Goal: Task Accomplishment & Management: Manage account settings

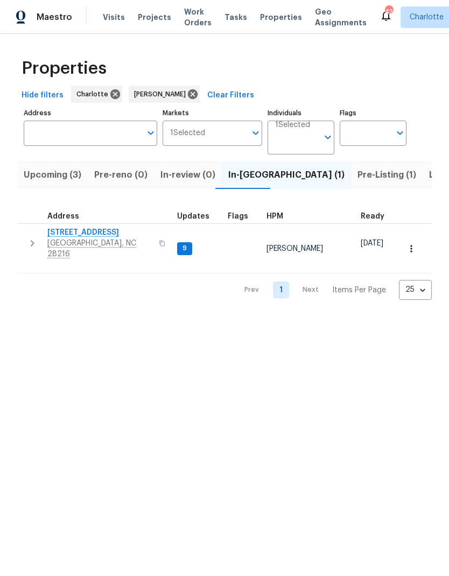
click at [24, 238] on button "button" at bounding box center [33, 243] width 22 height 32
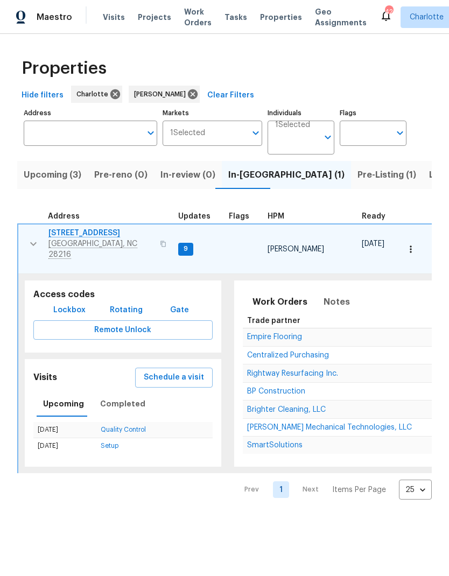
click at [280, 333] on span "Empire Flooring" at bounding box center [274, 337] width 55 height 8
click at [28, 239] on icon "button" at bounding box center [33, 243] width 13 height 13
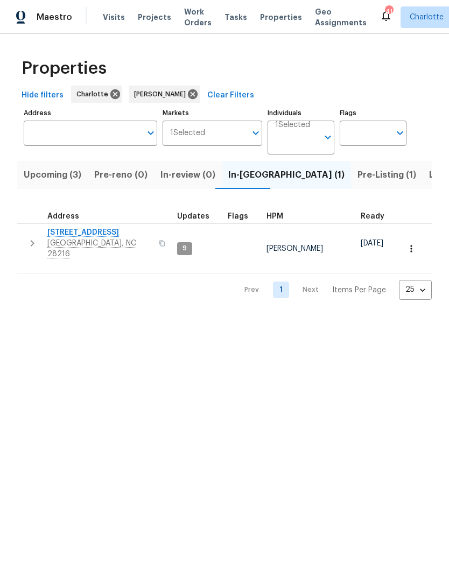
click at [37, 175] on span "Upcoming (3)" at bounding box center [53, 174] width 58 height 15
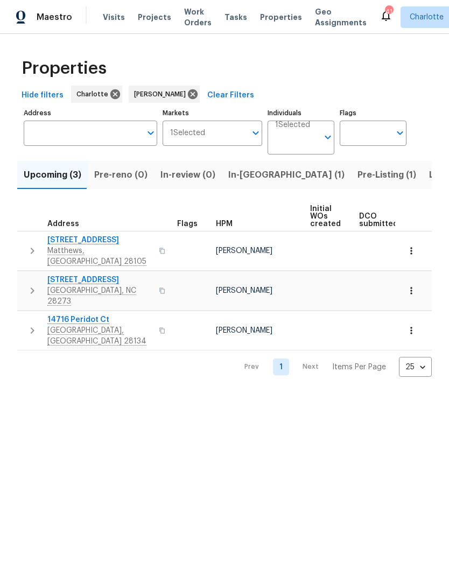
scroll to position [0, -1]
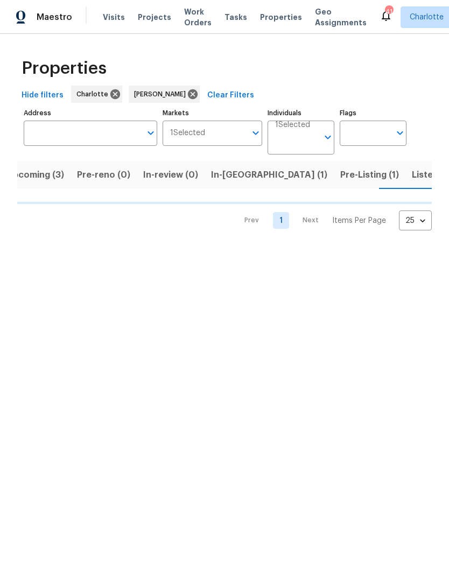
scroll to position [0, 18]
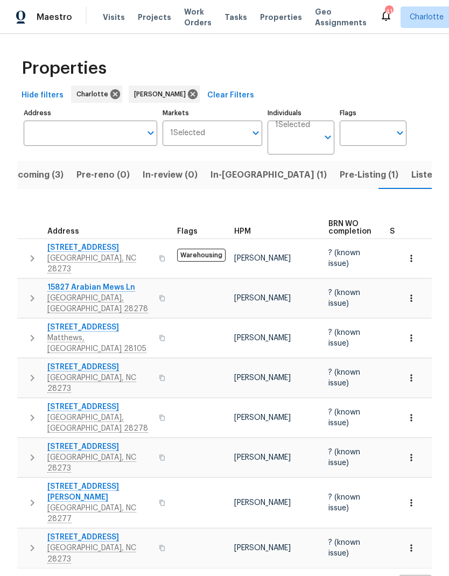
click at [339, 174] on span "Pre-Listing (1)" at bounding box center [368, 174] width 59 height 15
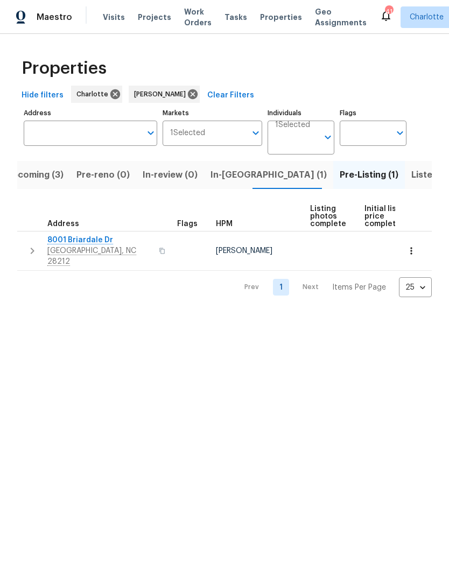
click at [61, 242] on span "8001 Briardale Dr" at bounding box center [99, 240] width 105 height 11
click at [325, 314] on html "Maestro Visits Projects Work Orders Tasks Properties Geo Assignments 40 Charlot…" at bounding box center [224, 157] width 449 height 314
click at [242, 171] on span "In-reno (1)" at bounding box center [268, 174] width 116 height 15
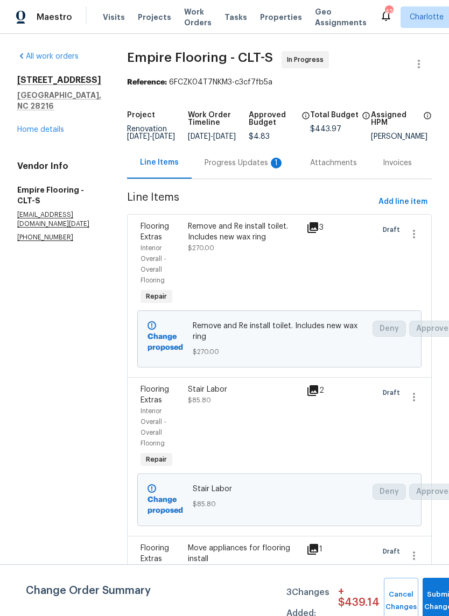
click at [233, 168] on div "Progress Updates 1" at bounding box center [244, 163] width 80 height 11
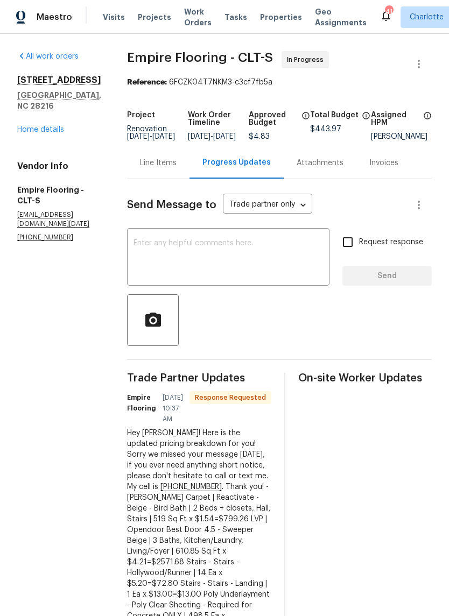
click at [32, 126] on link "Home details" at bounding box center [40, 130] width 47 height 8
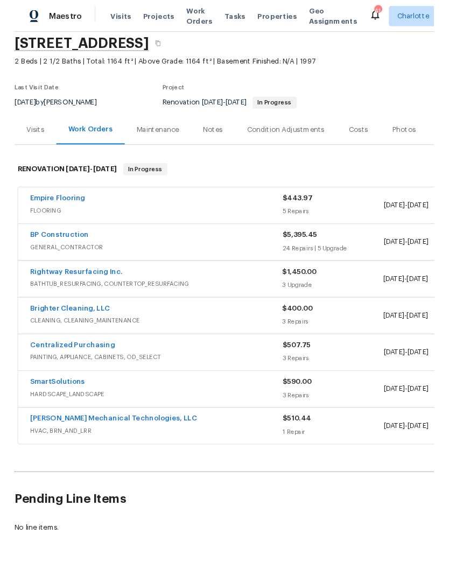
scroll to position [40, 0]
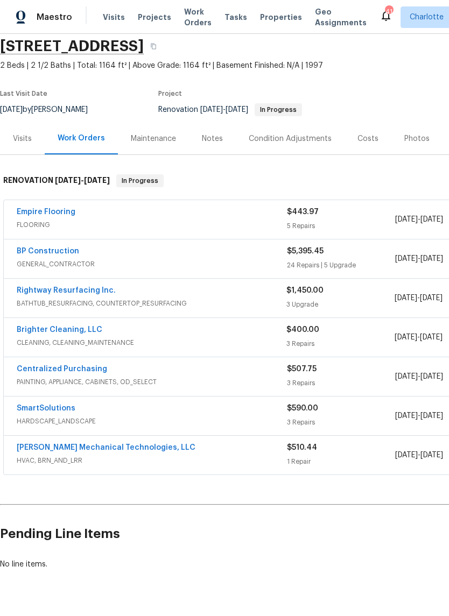
click at [33, 213] on link "Empire Flooring" at bounding box center [46, 212] width 59 height 8
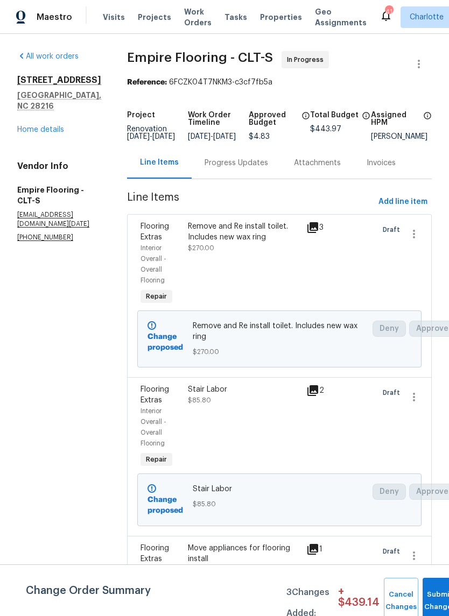
click at [254, 168] on div "Progress Updates" at bounding box center [235, 163] width 63 height 11
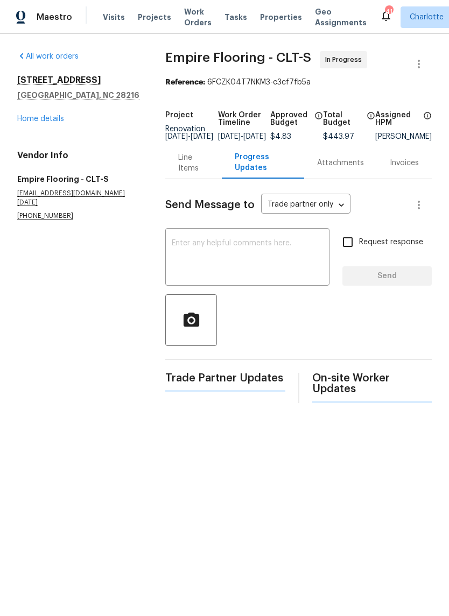
click at [252, 273] on textarea at bounding box center [247, 258] width 151 height 38
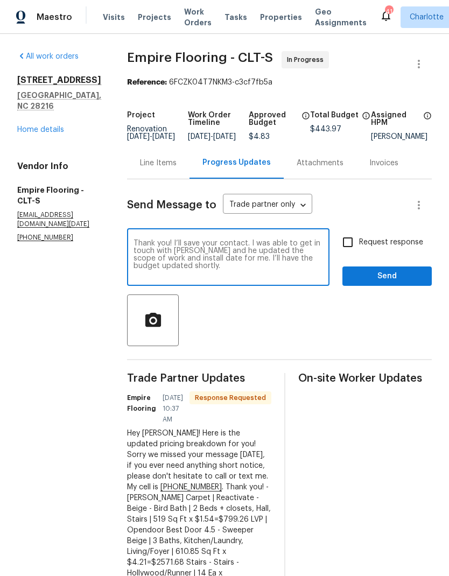
type textarea "Thank you! I’ll save your contact. I was able to get in touch with Gerry and he…"
click at [349, 252] on input "Request response" at bounding box center [347, 242] width 23 height 23
checkbox input "true"
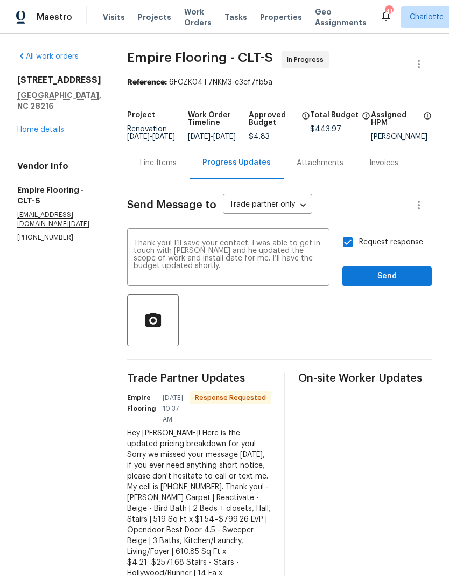
click at [393, 272] on div "Request response Send" at bounding box center [386, 258] width 89 height 55
click at [394, 283] on span "Send" at bounding box center [387, 276] width 72 height 13
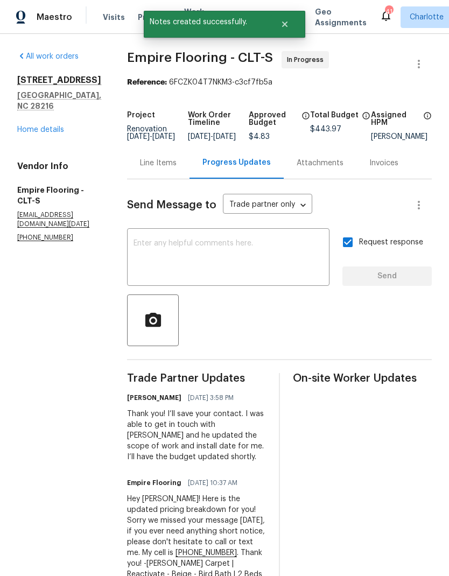
click at [52, 126] on link "Home details" at bounding box center [40, 130] width 47 height 8
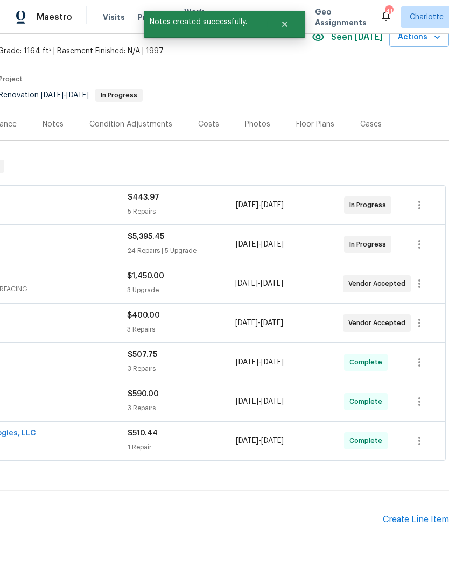
scroll to position [60, 160]
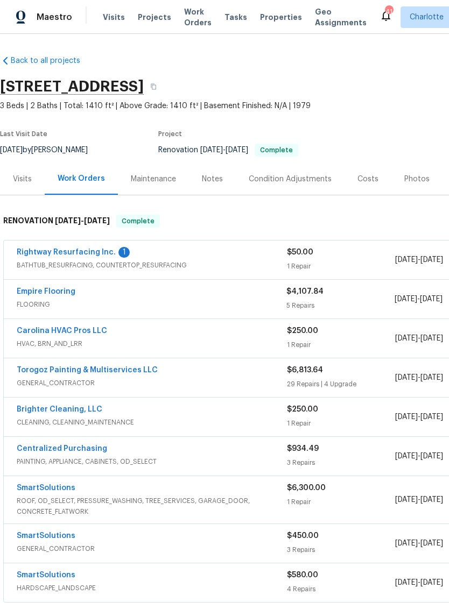
click at [54, 244] on div "Rightway Resurfacing Inc. 1 BATHTUB_RESURFACING, COUNTERTOP_RESURFACING $50.00 …" at bounding box center [304, 259] width 600 height 39
click at [56, 251] on link "Rightway Resurfacing Inc." at bounding box center [66, 253] width 99 height 8
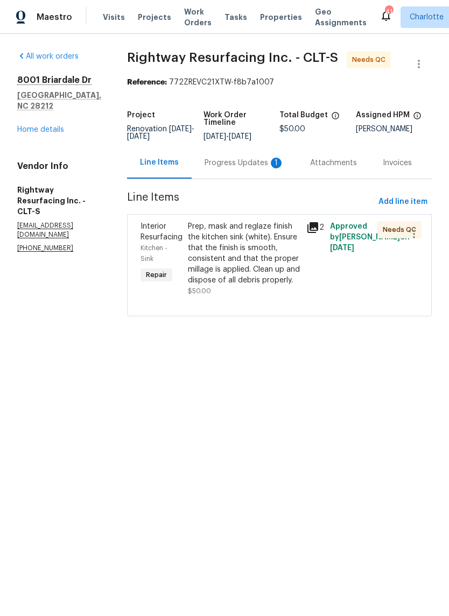
click at [248, 168] on div "Progress Updates 1" at bounding box center [244, 163] width 80 height 11
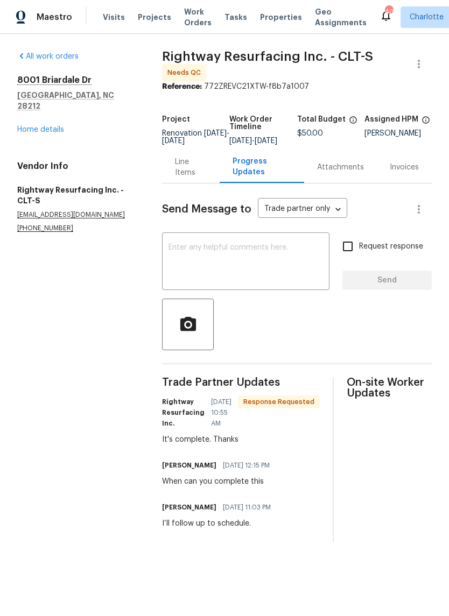
click at [255, 270] on textarea at bounding box center [245, 263] width 154 height 38
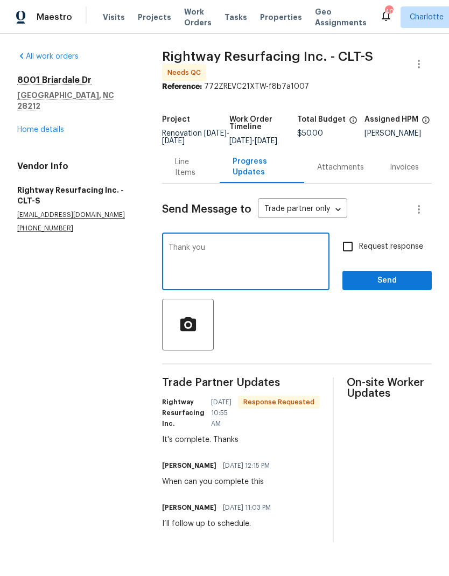
type textarea "Thank you"
click at [388, 286] on span "Send" at bounding box center [387, 280] width 72 height 13
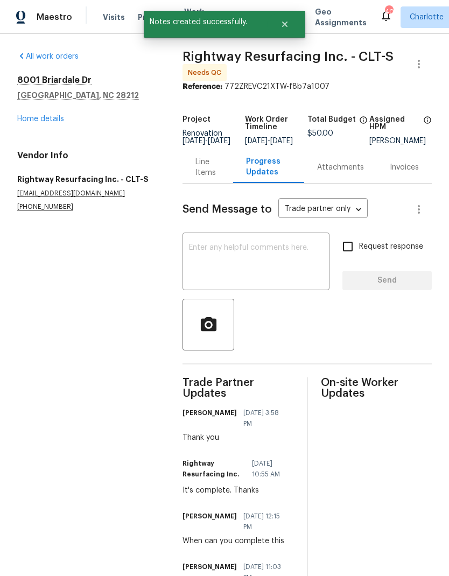
click at [207, 173] on div "Line Items" at bounding box center [207, 168] width 24 height 22
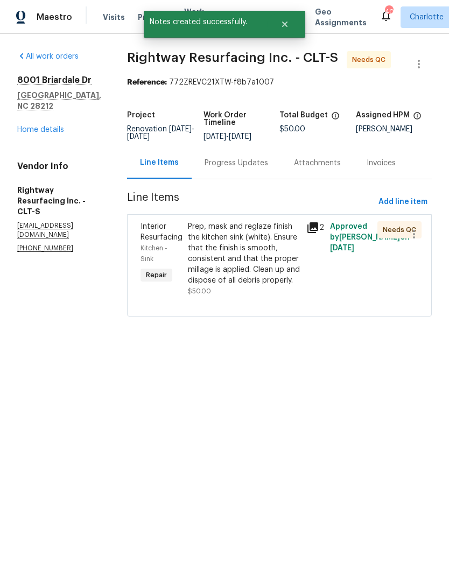
click at [284, 234] on div "Prep, mask and reglaze finish the kitchen sink (white). Ensure that the finish …" at bounding box center [244, 253] width 112 height 65
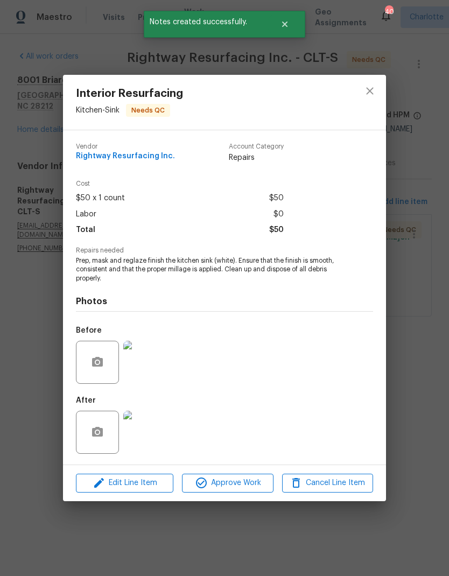
click at [155, 430] on img at bounding box center [144, 431] width 43 height 43
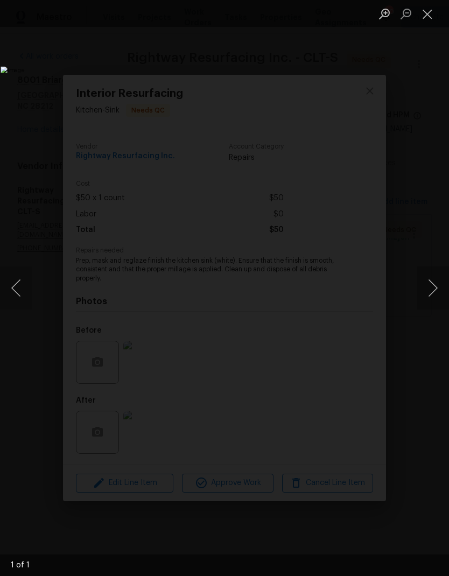
click at [426, 22] on button "Close lightbox" at bounding box center [427, 13] width 22 height 19
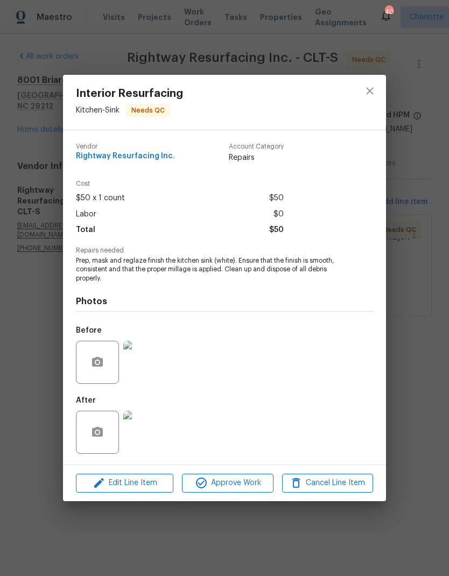
click at [148, 368] on img at bounding box center [144, 362] width 43 height 43
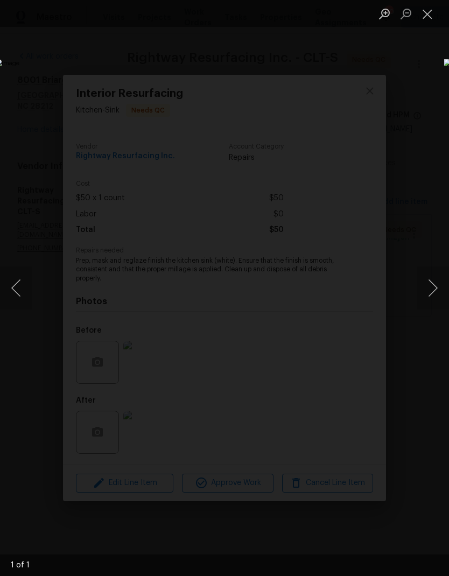
click at [425, 20] on button "Close lightbox" at bounding box center [427, 13] width 22 height 19
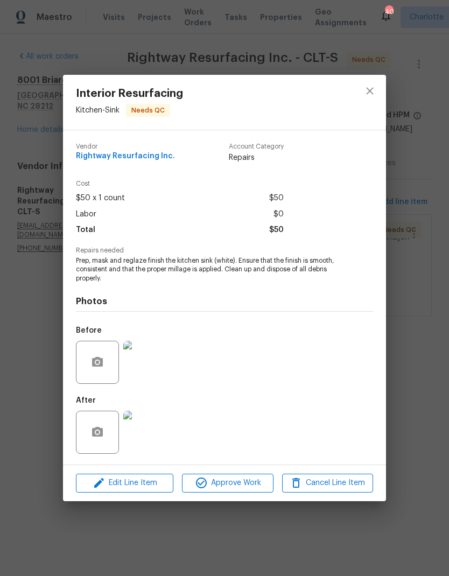
click at [159, 427] on img at bounding box center [144, 431] width 43 height 43
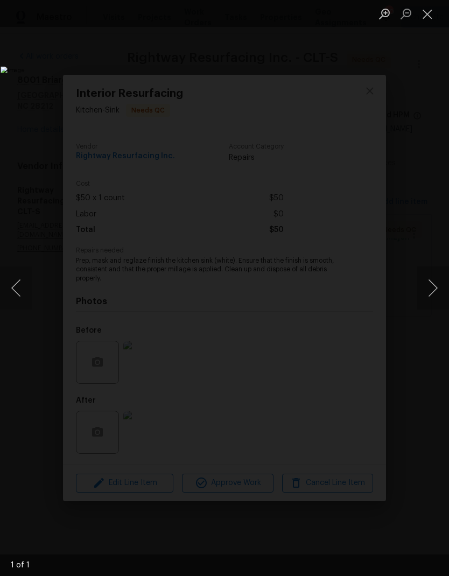
click at [423, 20] on button "Close lightbox" at bounding box center [427, 13] width 22 height 19
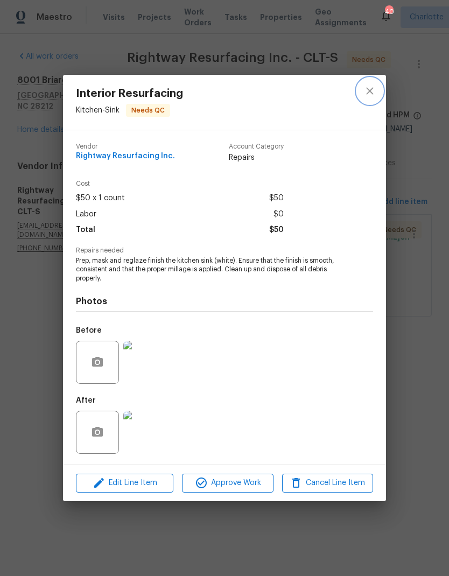
click at [373, 94] on icon "close" at bounding box center [369, 91] width 7 height 7
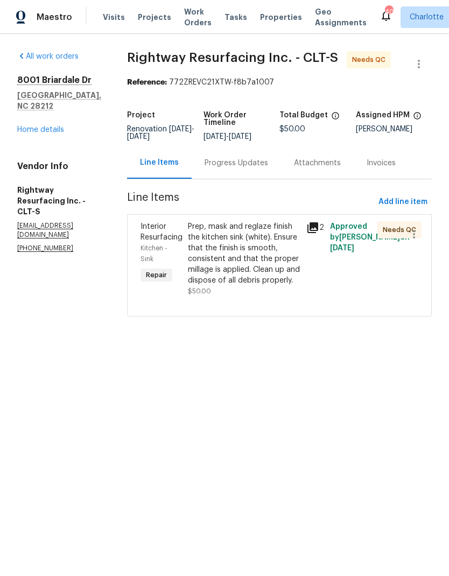
click at [252, 242] on div "Prep, mask and reglaze finish the kitchen sink (white). Ensure that the finish …" at bounding box center [244, 253] width 112 height 65
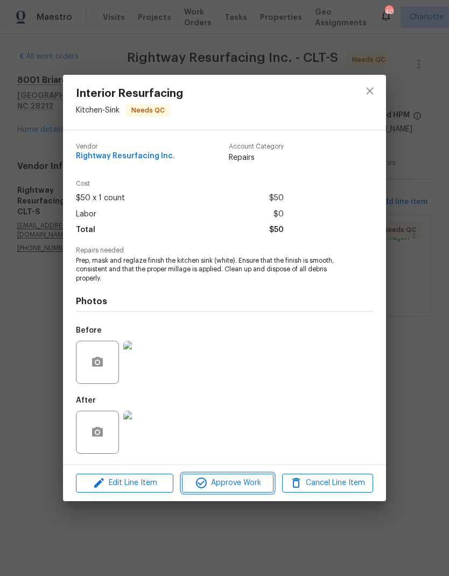
click at [242, 489] on span "Approve Work" at bounding box center [227, 482] width 84 height 13
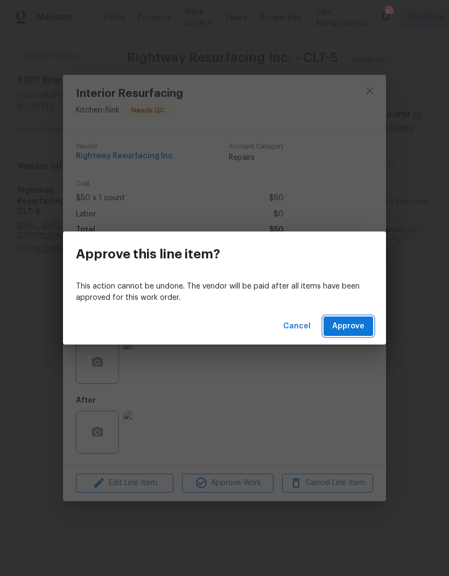
click at [359, 328] on span "Approve" at bounding box center [348, 326] width 32 height 13
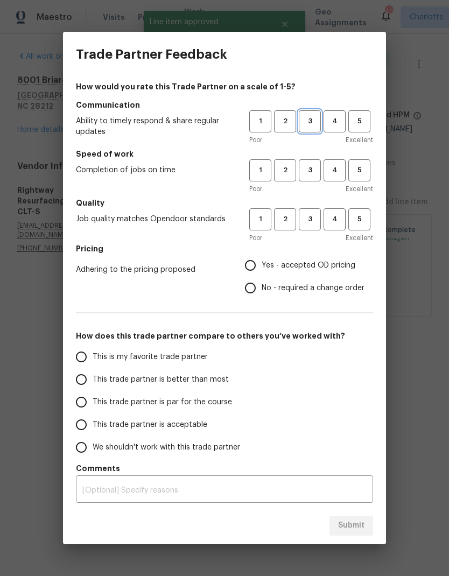
click at [311, 115] on button "3" at bounding box center [310, 121] width 22 height 22
click at [311, 162] on button "3" at bounding box center [310, 170] width 22 height 22
click at [314, 216] on span "3" at bounding box center [310, 219] width 20 height 12
click at [260, 259] on input "Yes - accepted OD pricing" at bounding box center [250, 265] width 23 height 23
radio input "true"
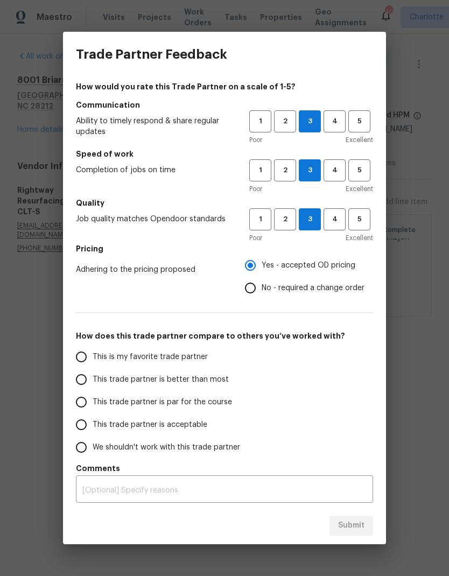
click at [88, 379] on input "This trade partner is better than most" at bounding box center [81, 379] width 23 height 23
click at [360, 518] on button "Submit" at bounding box center [351, 525] width 44 height 20
radio input "true"
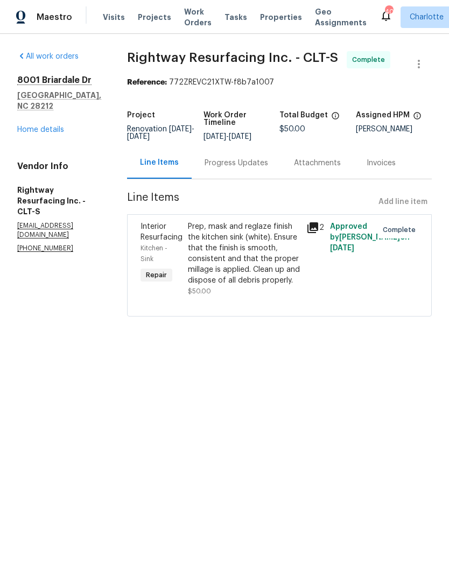
click at [36, 126] on link "Home details" at bounding box center [40, 130] width 47 height 8
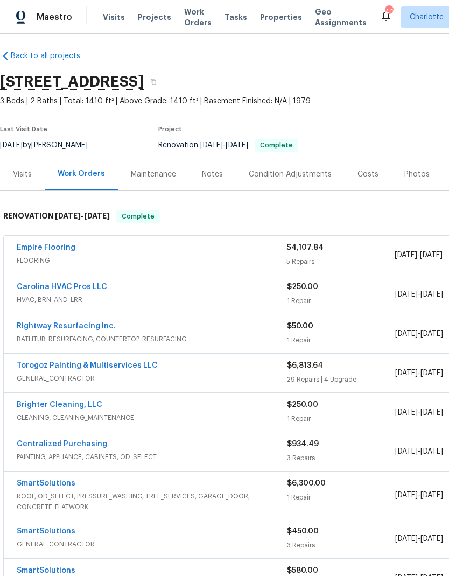
scroll to position [4, 0]
click at [39, 245] on link "Empire Flooring" at bounding box center [46, 248] width 59 height 8
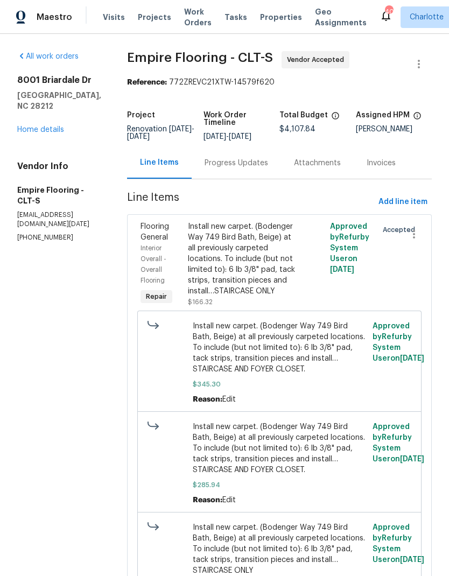
click at [250, 164] on div "Progress Updates" at bounding box center [236, 163] width 89 height 32
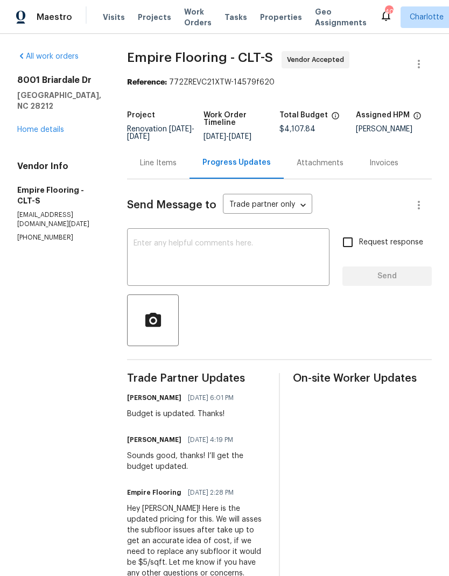
click at [246, 257] on textarea at bounding box center [227, 258] width 189 height 38
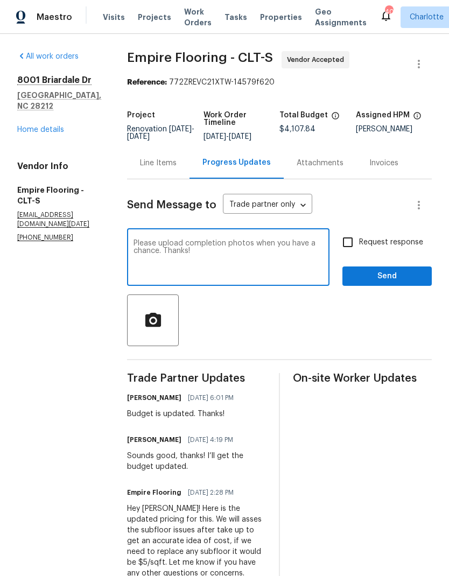
type textarea "Please upload completion photos when you have a chance. Thanks!"
click at [341, 249] on input "Request response" at bounding box center [347, 242] width 23 height 23
checkbox input "true"
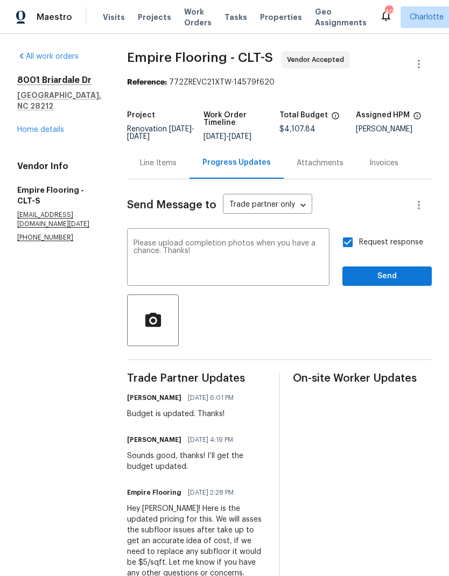
click at [393, 270] on div "Request response Send" at bounding box center [386, 258] width 89 height 55
click at [405, 277] on button "Send" at bounding box center [386, 276] width 89 height 20
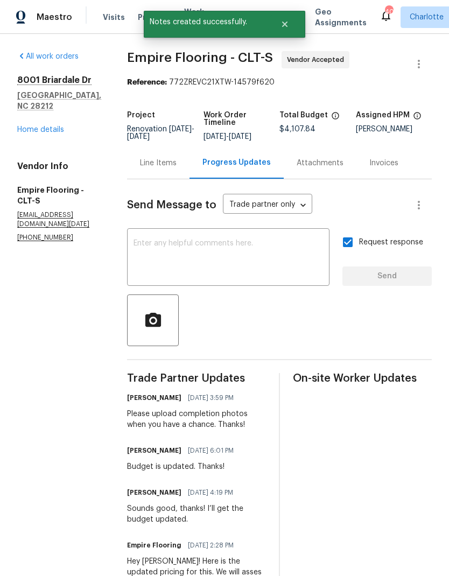
click at [32, 126] on link "Home details" at bounding box center [40, 130] width 47 height 8
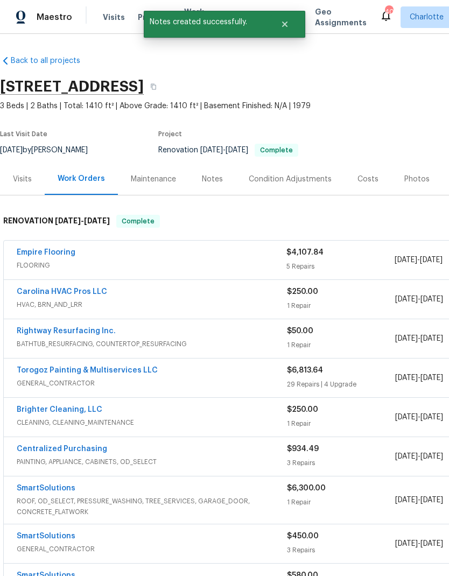
click at [411, 185] on div "Photos" at bounding box center [416, 179] width 51 height 32
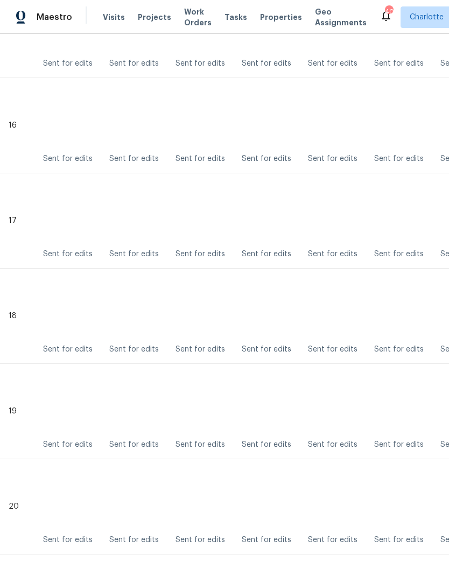
scroll to position [1749, 0]
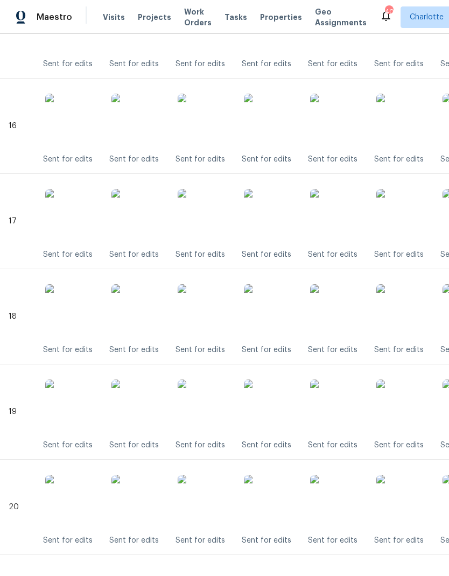
click at [281, 308] on img at bounding box center [271, 311] width 54 height 54
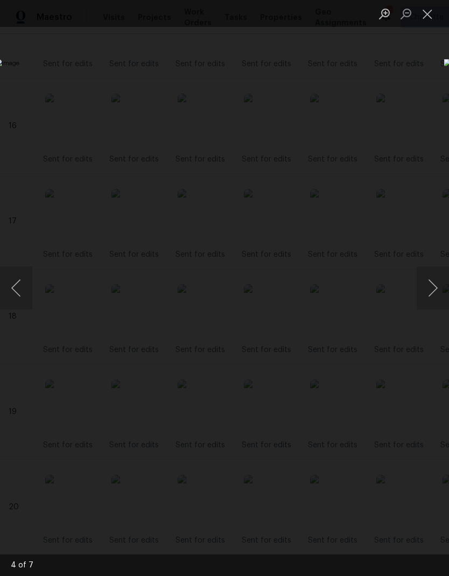
click at [424, 23] on button "Close lightbox" at bounding box center [427, 13] width 22 height 19
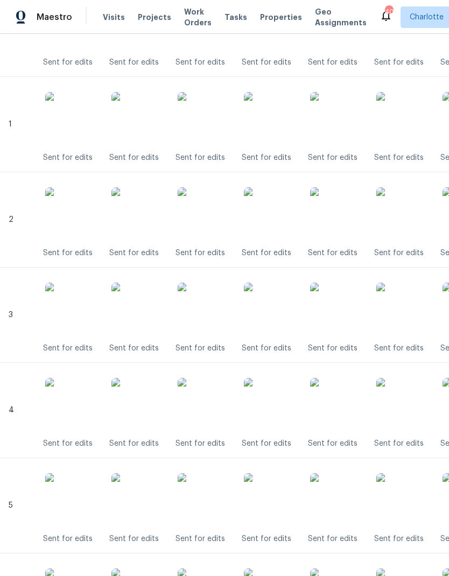
scroll to position [322, 0]
click at [282, 204] on img at bounding box center [271, 214] width 54 height 54
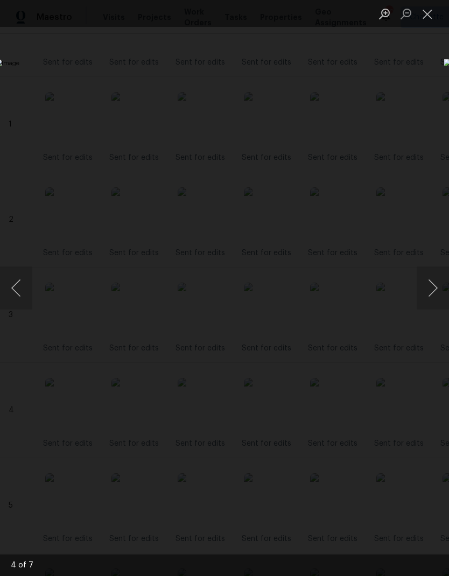
click at [431, 20] on button "Close lightbox" at bounding box center [427, 13] width 22 height 19
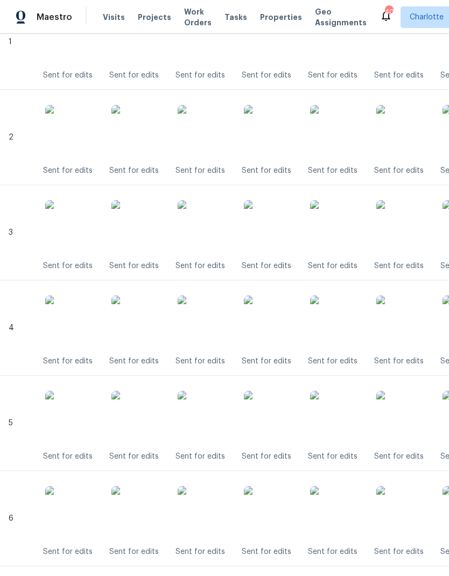
scroll to position [405, 0]
click at [280, 233] on img at bounding box center [271, 227] width 54 height 54
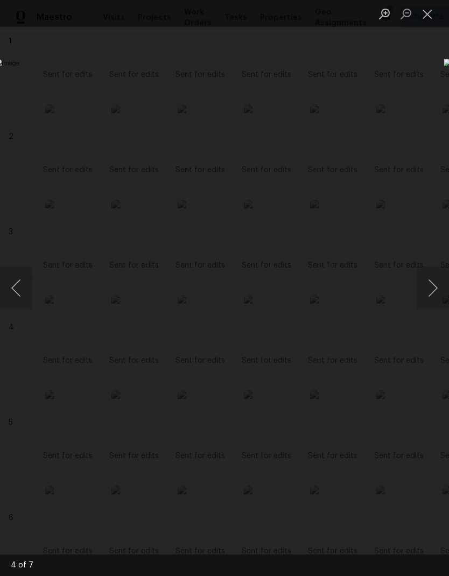
click at [425, 23] on button "Close lightbox" at bounding box center [427, 13] width 22 height 19
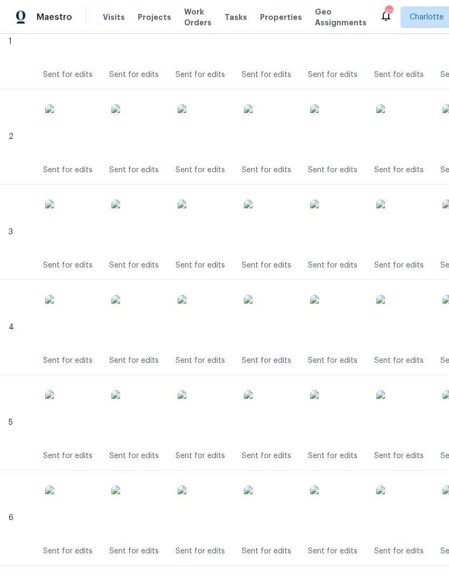
click at [277, 325] on img at bounding box center [271, 322] width 54 height 54
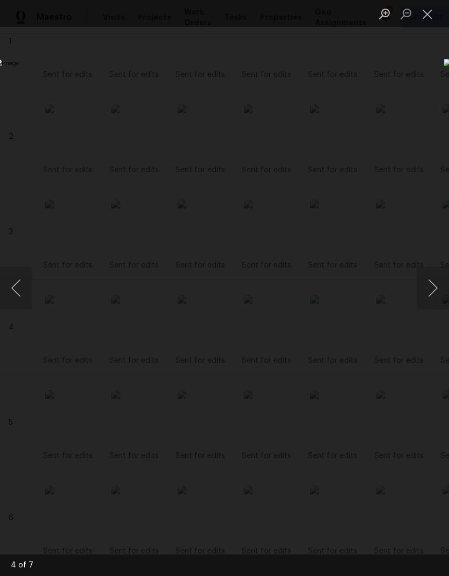
click at [429, 20] on button "Close lightbox" at bounding box center [427, 13] width 22 height 19
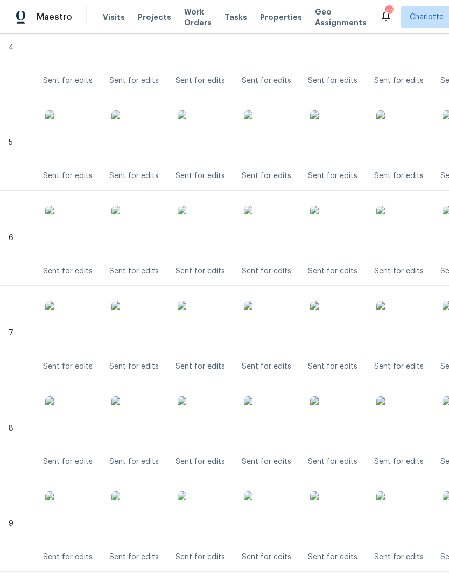
scroll to position [685, 0]
click at [286, 147] on img at bounding box center [271, 137] width 54 height 54
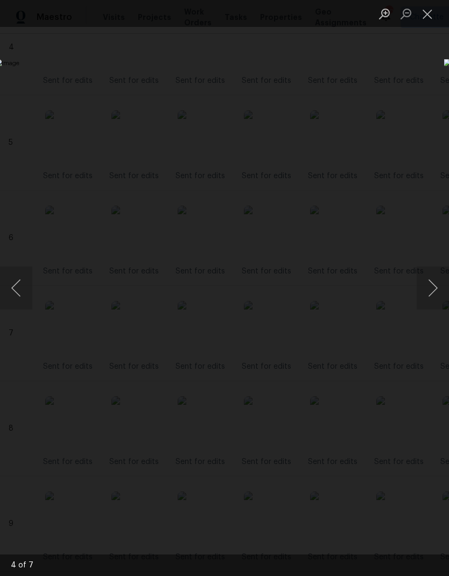
click at [427, 18] on button "Close lightbox" at bounding box center [427, 13] width 22 height 19
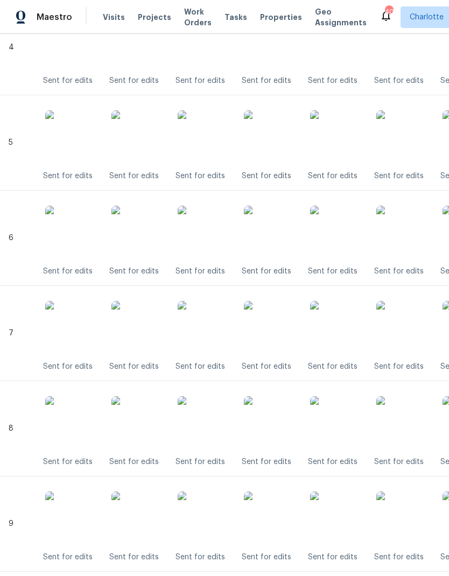
click at [278, 326] on img at bounding box center [271, 328] width 54 height 54
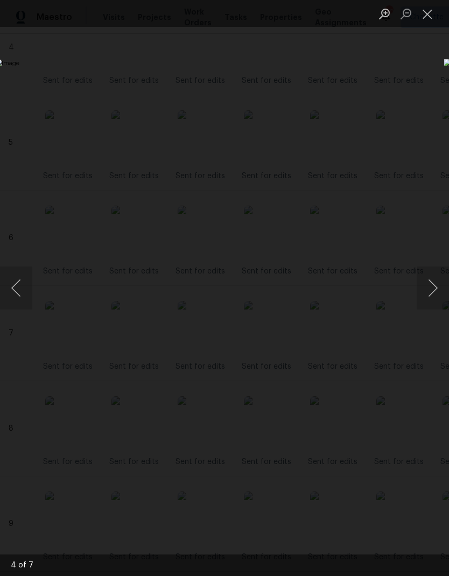
click at [426, 18] on button "Close lightbox" at bounding box center [427, 13] width 22 height 19
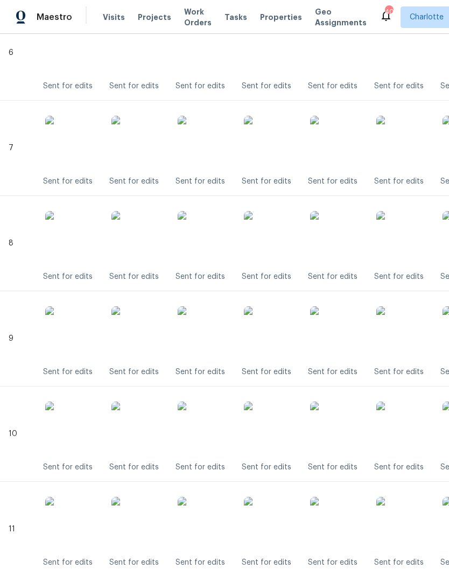
scroll to position [872, 0]
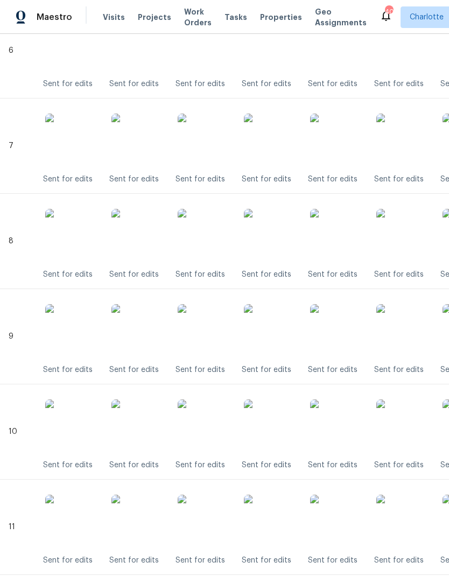
click at [272, 237] on img at bounding box center [271, 236] width 54 height 54
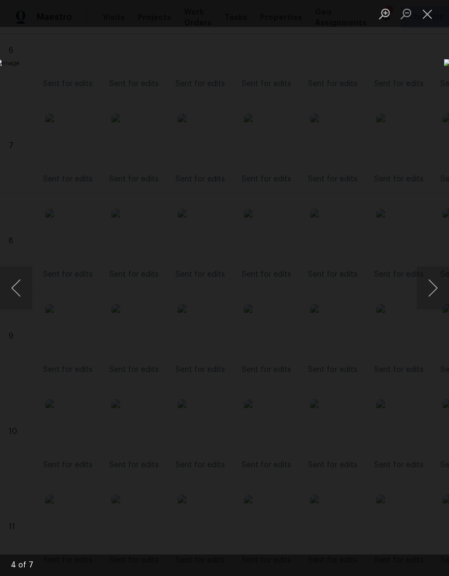
click at [423, 23] on button "Close lightbox" at bounding box center [427, 13] width 22 height 19
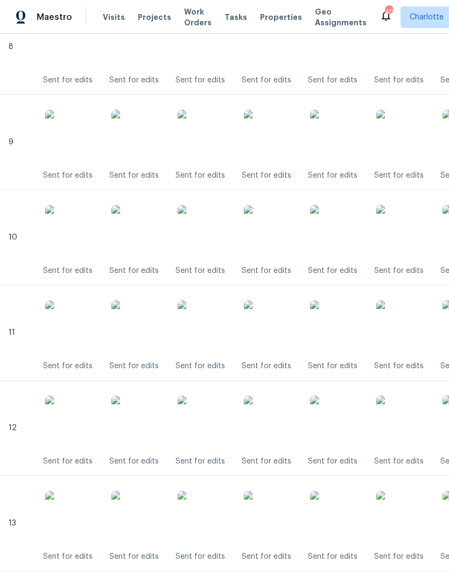
scroll to position [1066, 0]
click at [277, 228] on img at bounding box center [271, 232] width 54 height 54
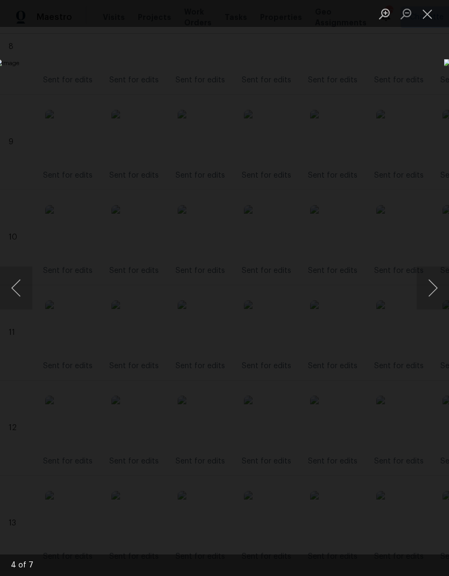
click at [427, 21] on button "Close lightbox" at bounding box center [427, 13] width 22 height 19
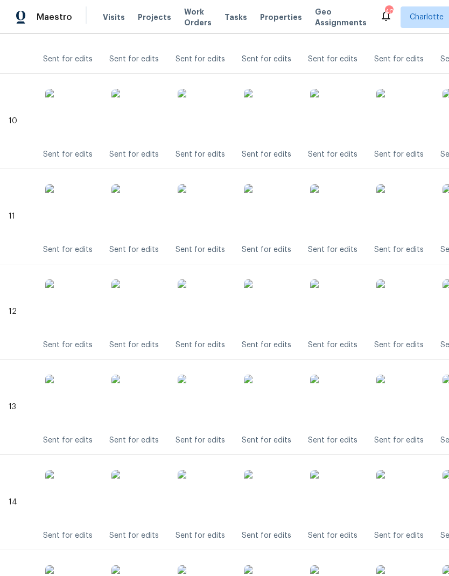
scroll to position [1181, 0]
click at [278, 308] on img at bounding box center [271, 307] width 54 height 54
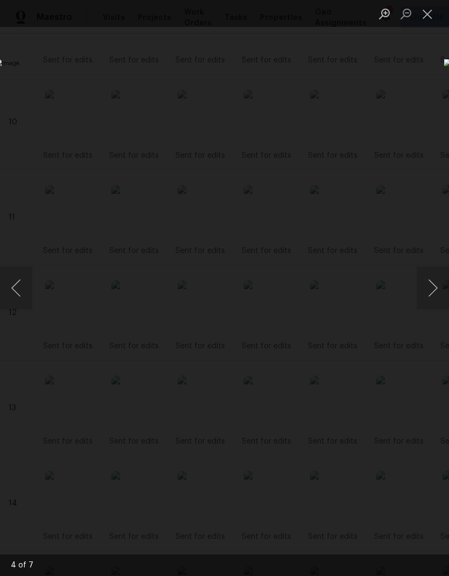
click at [431, 17] on button "Close lightbox" at bounding box center [427, 13] width 22 height 19
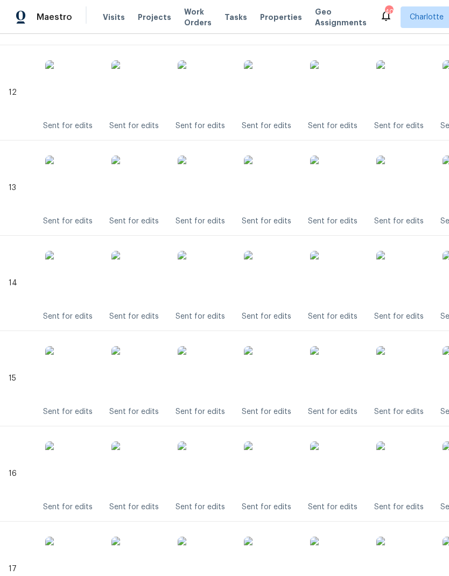
scroll to position [1400, 0]
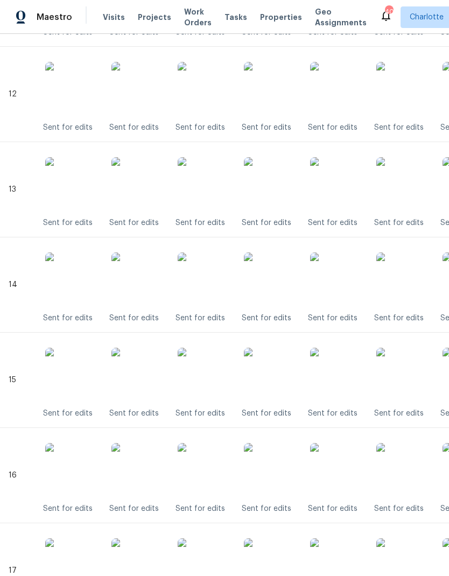
click at [285, 187] on img at bounding box center [271, 184] width 54 height 54
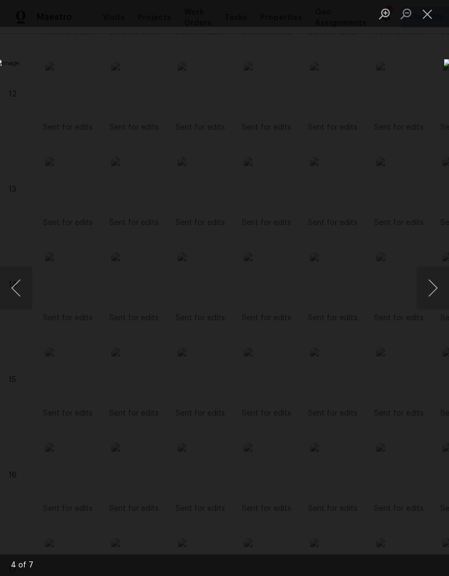
click at [421, 32] on div "Lightbox" at bounding box center [224, 288] width 449 height 576
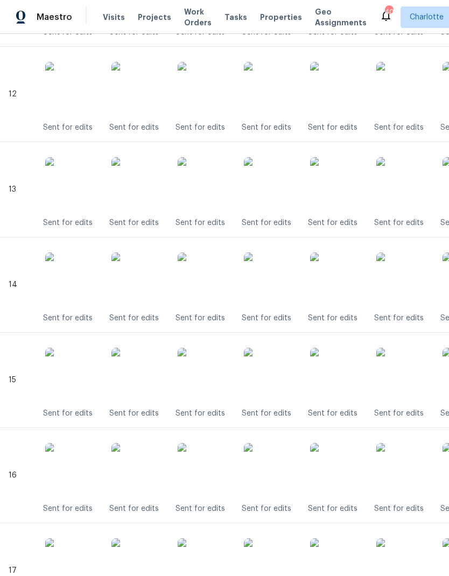
click at [279, 370] on img at bounding box center [271, 375] width 54 height 54
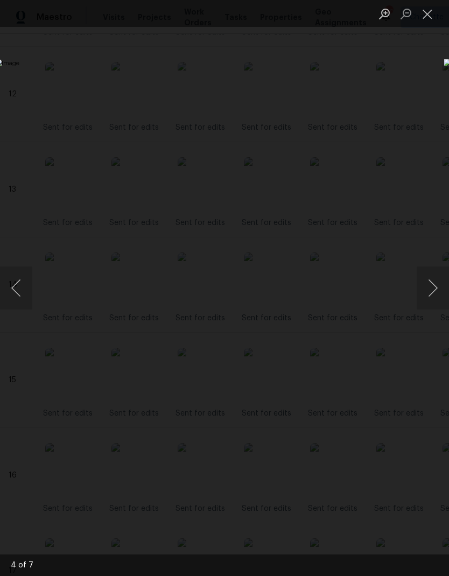
click at [429, 10] on button "Close lightbox" at bounding box center [427, 13] width 22 height 19
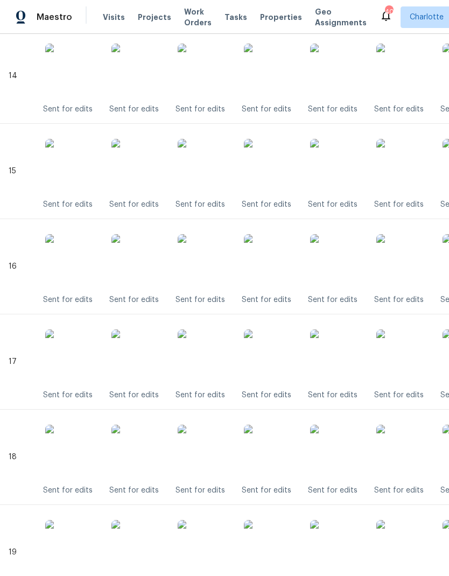
scroll to position [1671, 0]
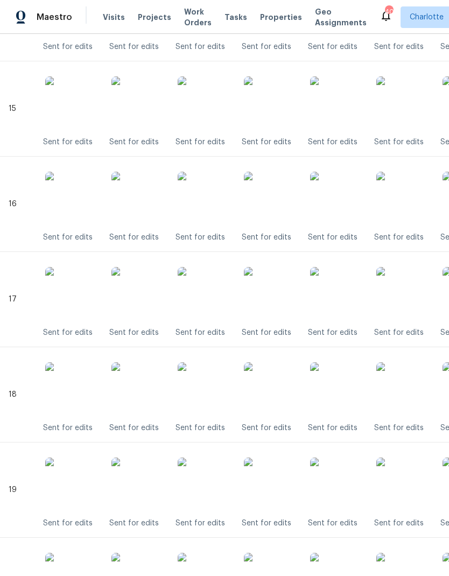
click at [281, 197] on img at bounding box center [271, 199] width 54 height 54
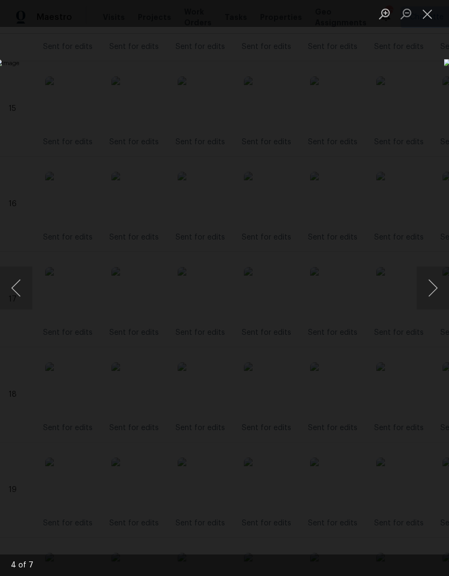
click at [429, 19] on button "Close lightbox" at bounding box center [427, 13] width 22 height 19
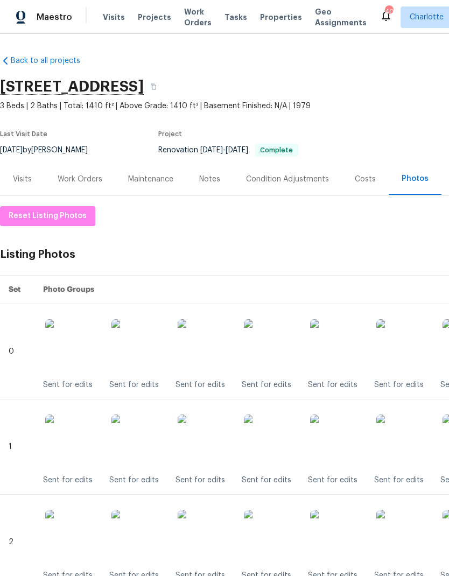
scroll to position [0, 0]
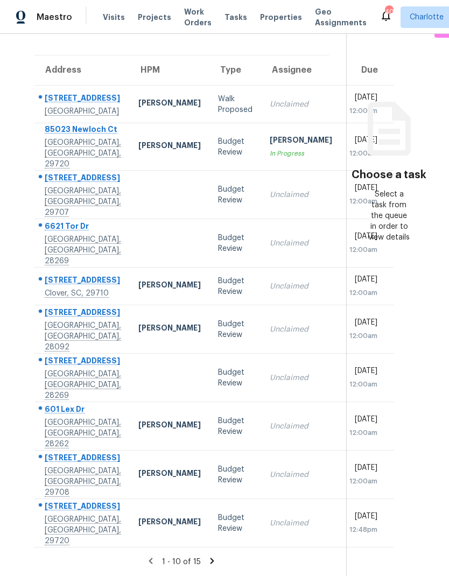
scroll to position [43, 0]
click at [207, 560] on icon at bounding box center [212, 561] width 10 height 10
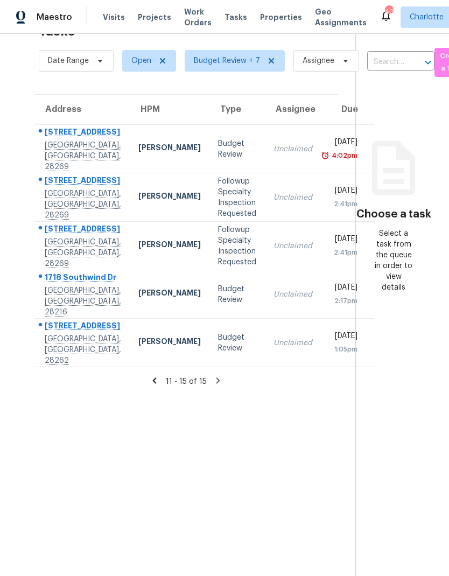
click at [152, 385] on icon at bounding box center [155, 381] width 10 height 10
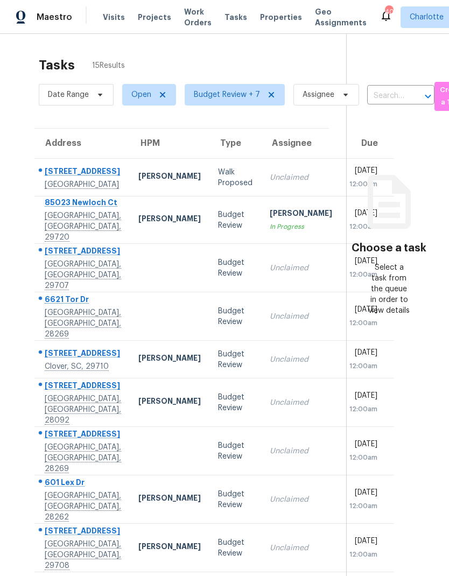
scroll to position [0, 0]
